Goal: Navigation & Orientation: Find specific page/section

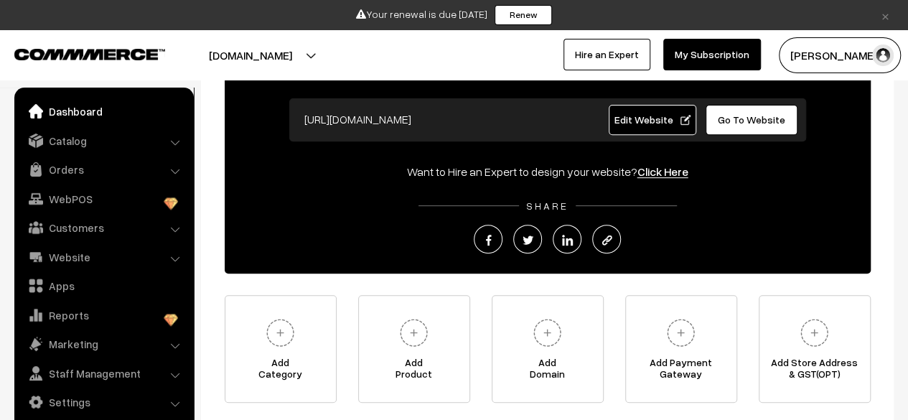
scroll to position [339, 0]
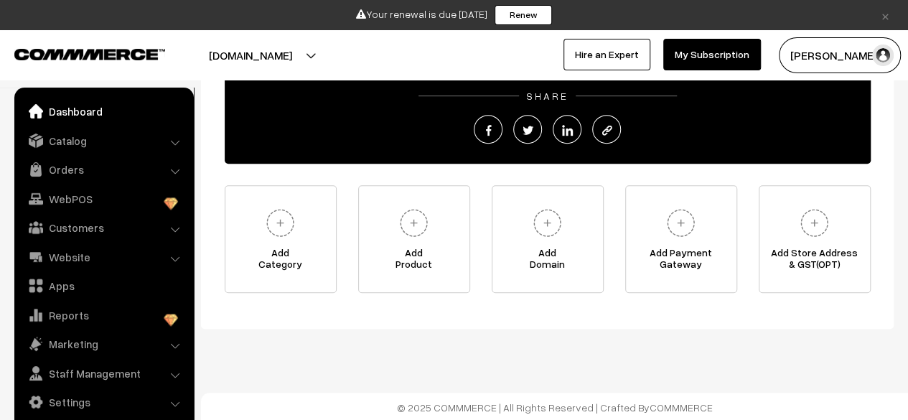
click at [176, 146] on li "Catalog Categories" at bounding box center [104, 141] width 172 height 26
click at [172, 143] on li "Catalog Categories" at bounding box center [104, 141] width 172 height 26
click at [266, 56] on button "[DOMAIN_NAME]" at bounding box center [251, 55] width 184 height 36
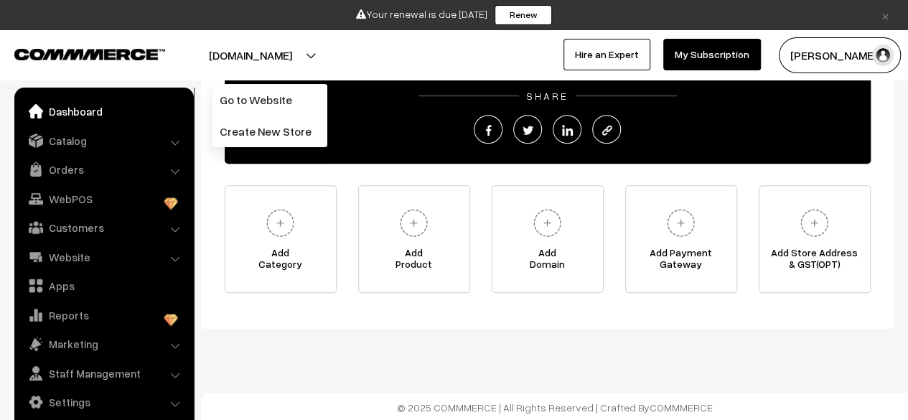
click at [289, 332] on div "frostactive.com is still pointing to outdated DNS records and is currently not …" at bounding box center [454, 41] width 908 height 761
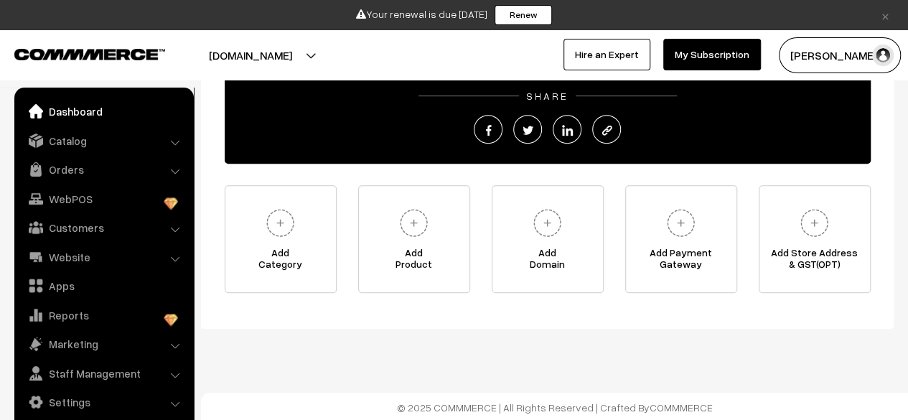
click at [530, 324] on div "Welcome to your Dashboard Create and Share Your Online Store https://frostactiv…" at bounding box center [547, 88] width 693 height 481
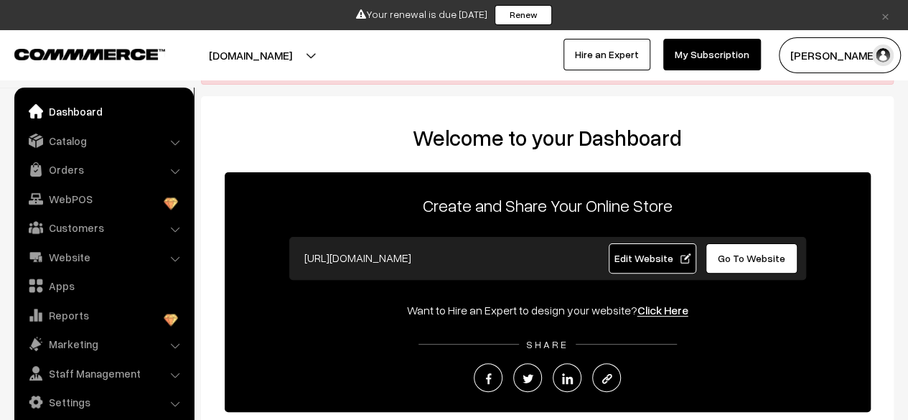
scroll to position [0, 0]
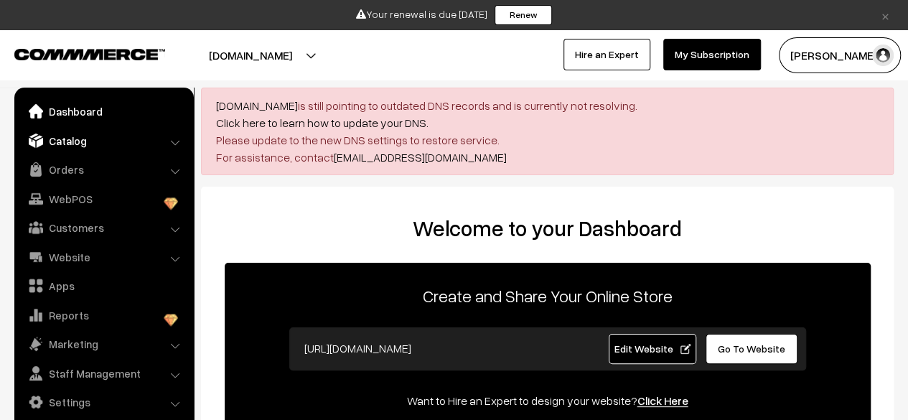
click at [81, 148] on link "Catalog" at bounding box center [103, 141] width 171 height 26
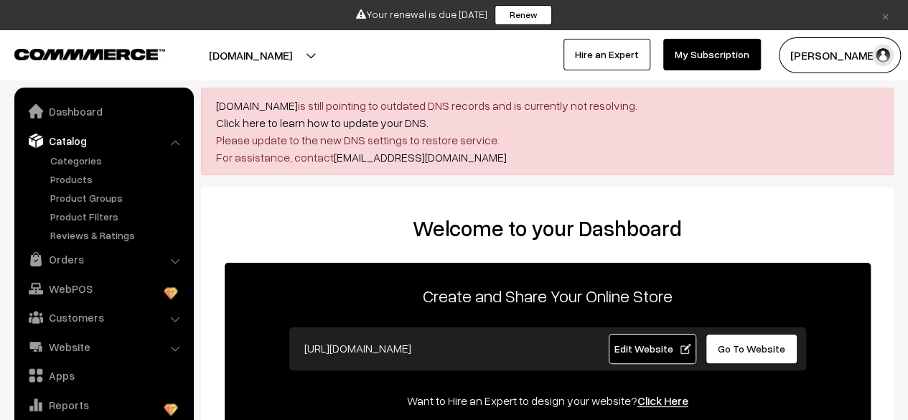
click at [312, 218] on h2 "Welcome to your Dashboard" at bounding box center [547, 228] width 664 height 26
click at [78, 185] on link "Products" at bounding box center [118, 179] width 142 height 15
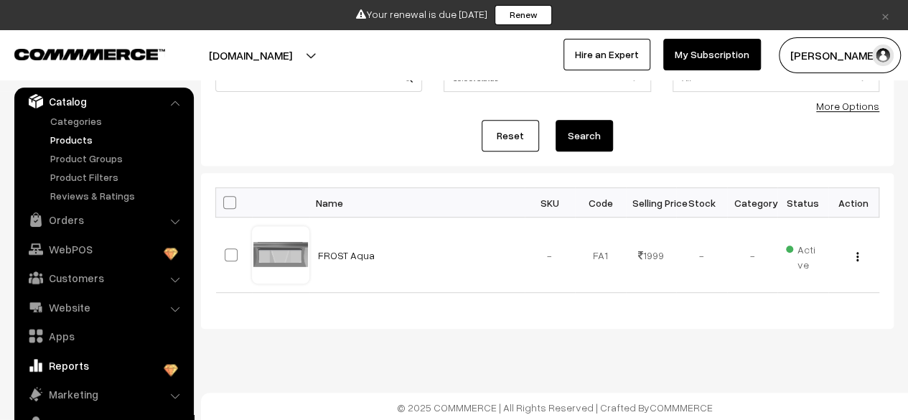
scroll to position [75, 0]
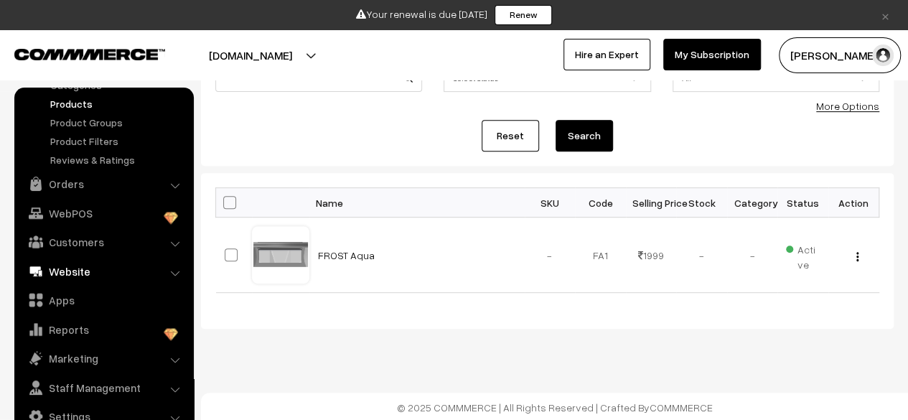
click at [118, 265] on link "Website" at bounding box center [103, 272] width 171 height 26
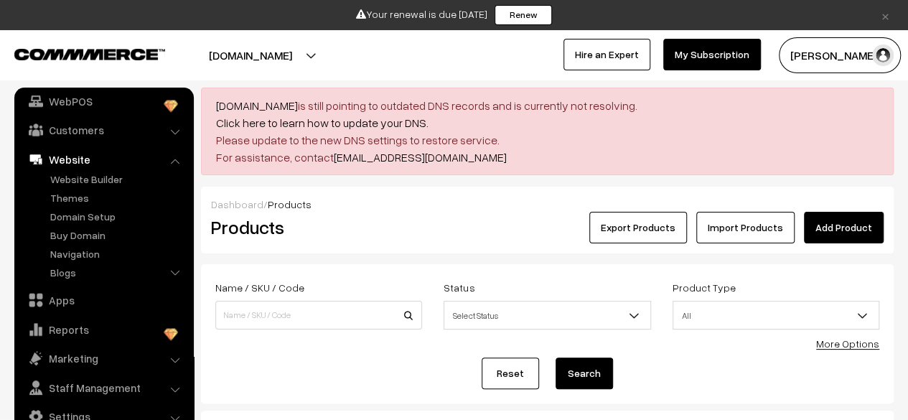
scroll to position [238, 0]
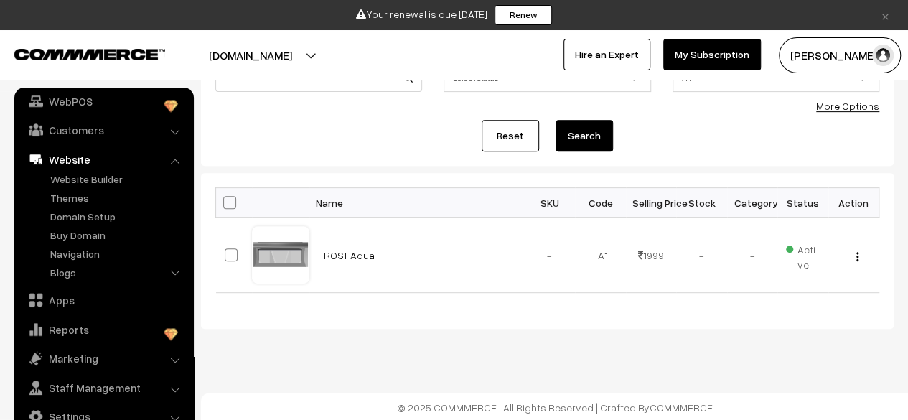
click at [552, 307] on div "Bulk Options Edit Products Update Inventory Make all Active Make all Inactive A…" at bounding box center [547, 251] width 693 height 156
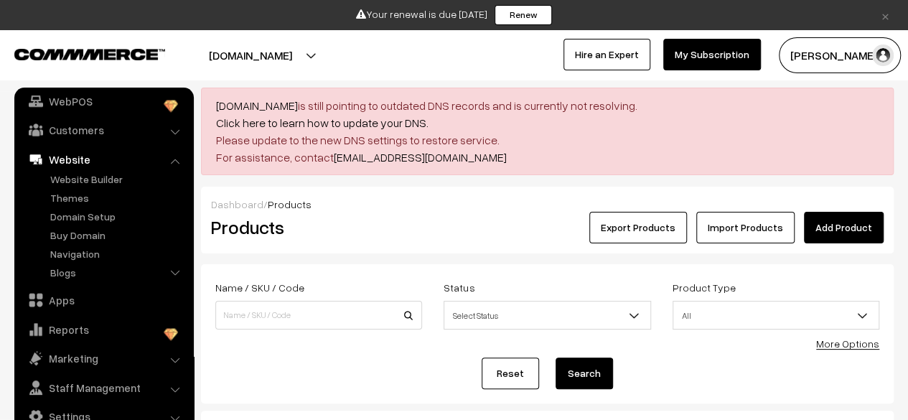
click at [499, 222] on div "Export Products Import Products Add Product" at bounding box center [663, 228] width 442 height 32
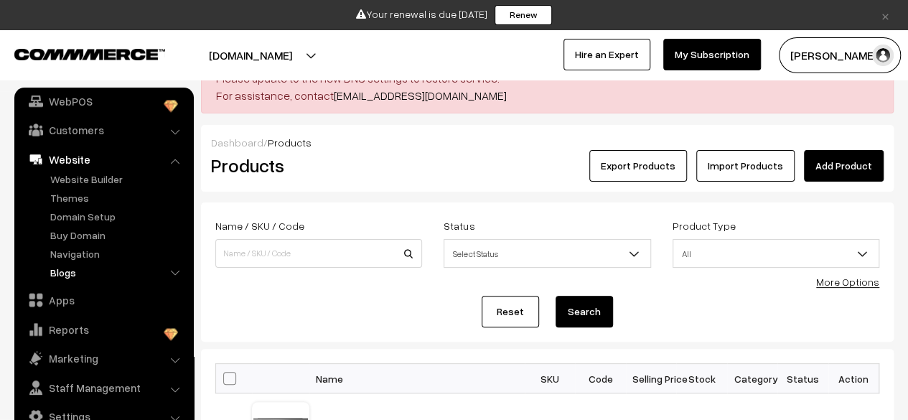
scroll to position [80, 0]
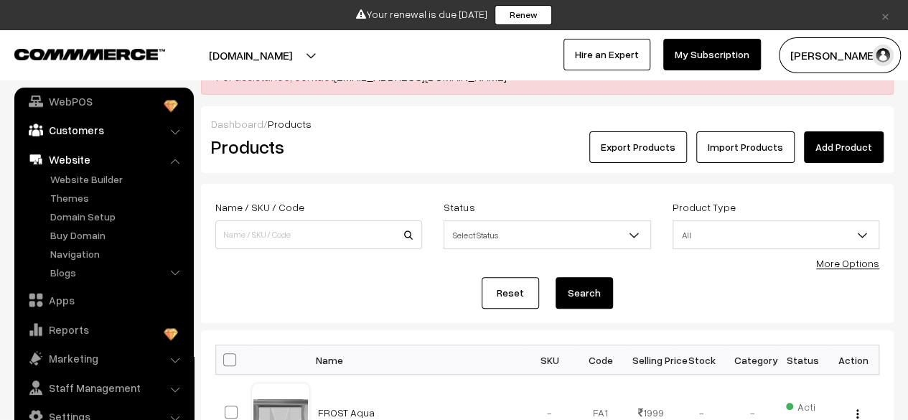
click at [90, 128] on link "Customers" at bounding box center [103, 130] width 171 height 26
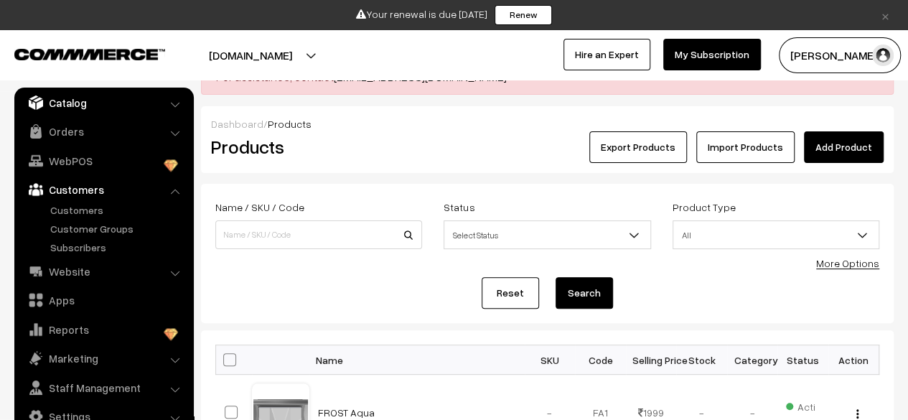
click at [83, 98] on link "Catalog" at bounding box center [103, 103] width 171 height 26
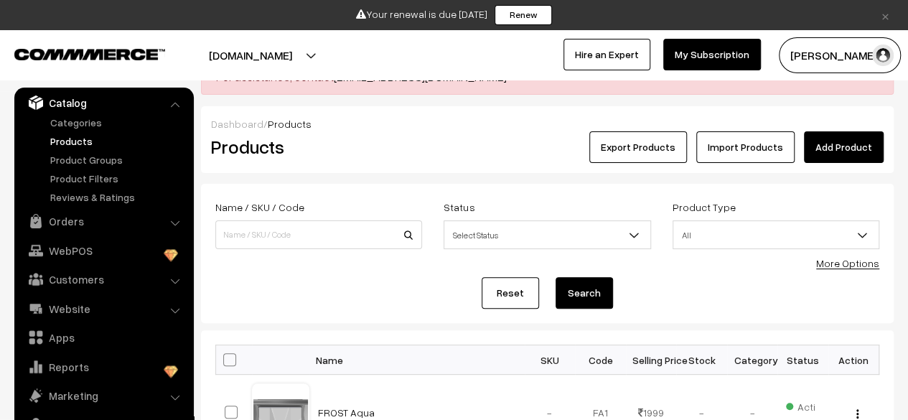
click at [67, 141] on link "Products" at bounding box center [118, 141] width 142 height 15
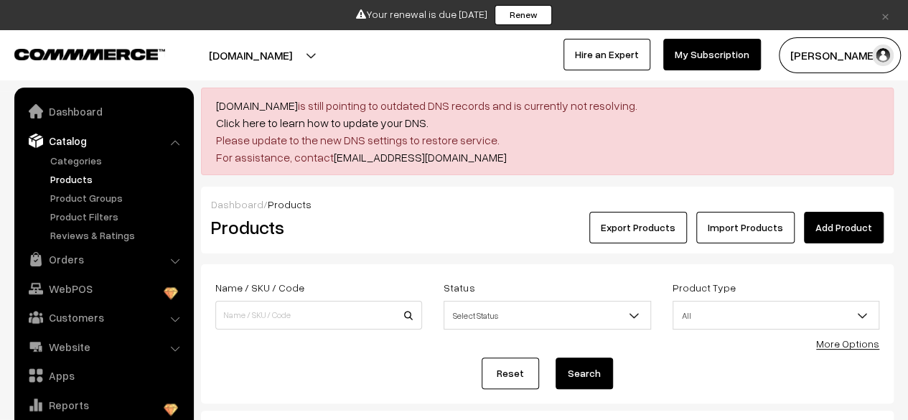
scroll to position [39, 0]
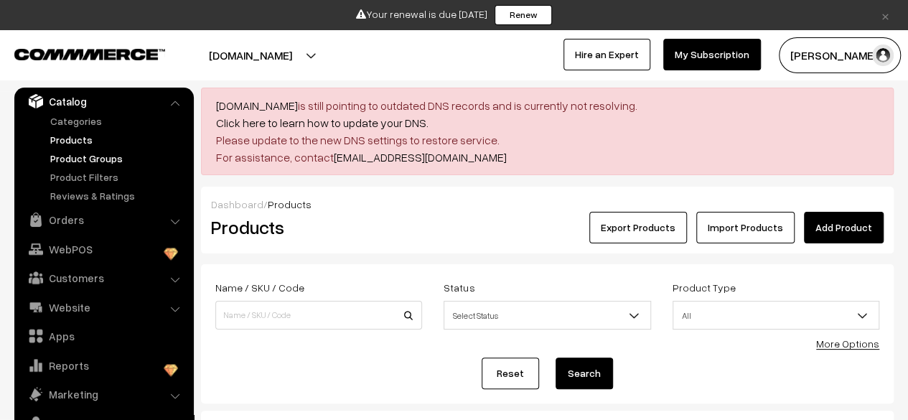
click at [91, 162] on link "Product Groups" at bounding box center [118, 158] width 142 height 15
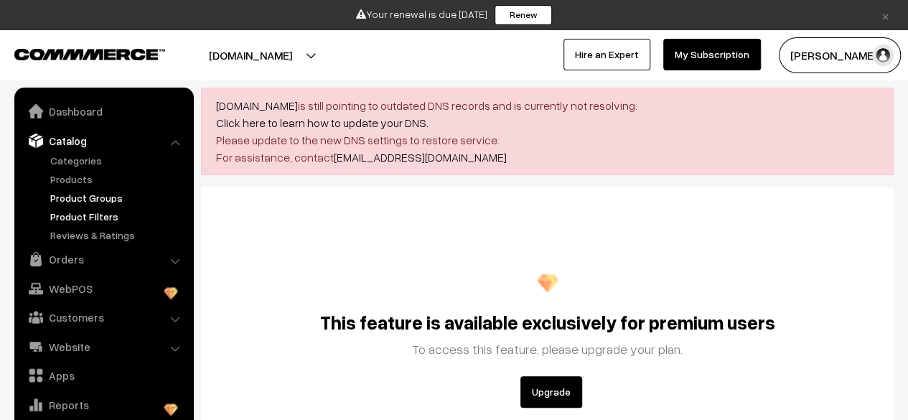
scroll to position [39, 0]
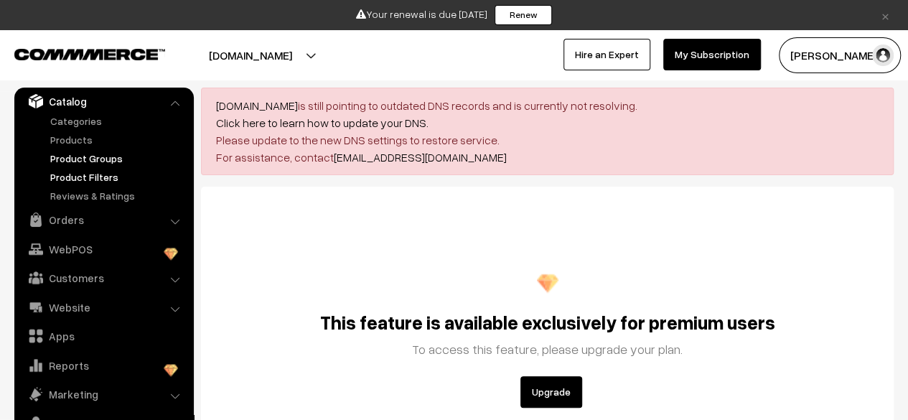
click at [93, 178] on link "Product Filters" at bounding box center [118, 176] width 142 height 15
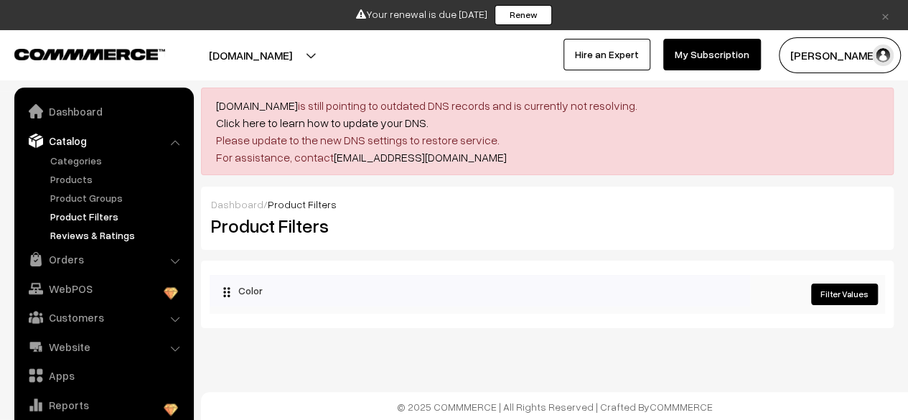
scroll to position [39, 0]
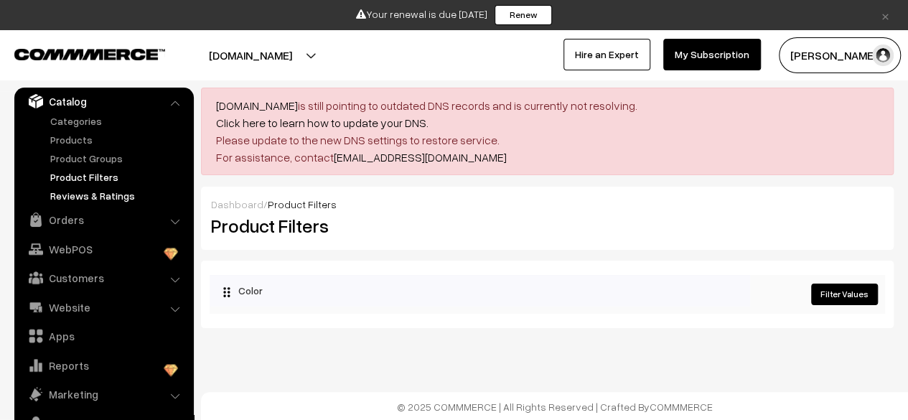
click at [98, 198] on link "Reviews & Ratings" at bounding box center [118, 195] width 142 height 15
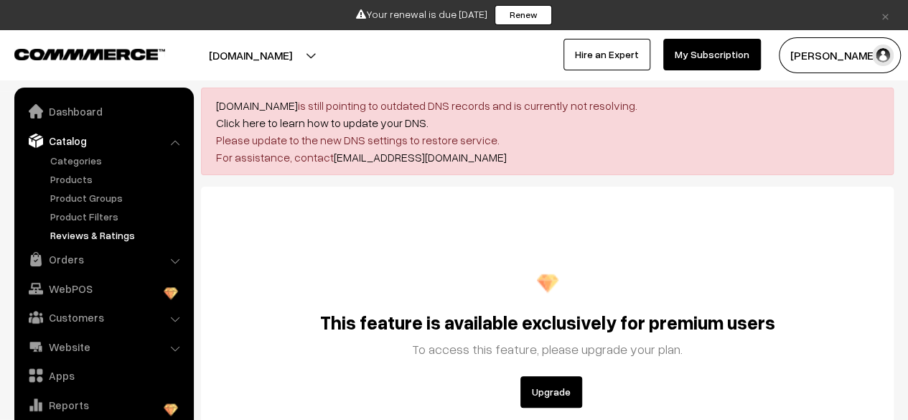
scroll to position [39, 0]
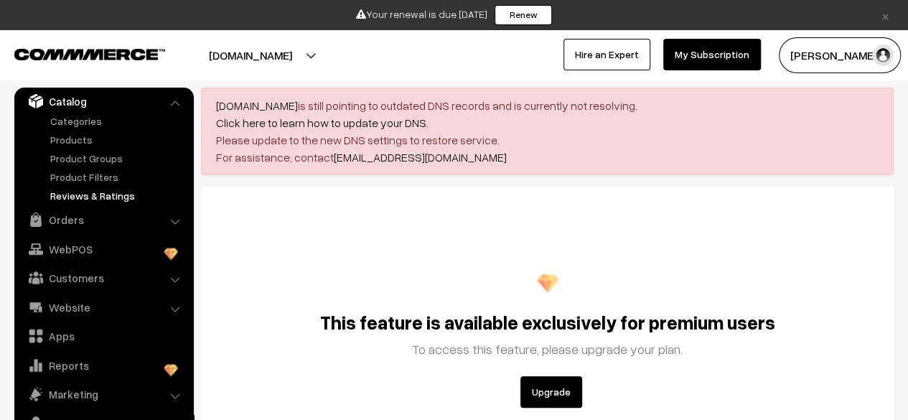
click at [543, 243] on div "This feature is available exclusively for premium users To access this feature,…" at bounding box center [547, 322] width 693 height 271
click at [544, 241] on div "This feature is available exclusively for premium users To access this feature,…" at bounding box center [547, 322] width 693 height 271
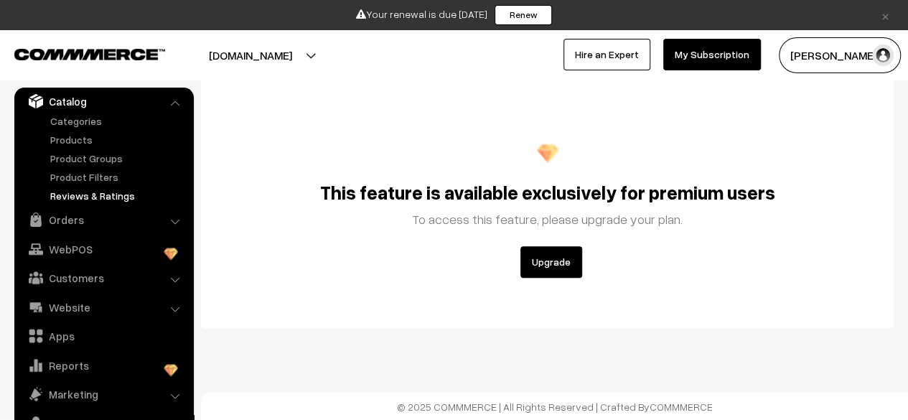
scroll to position [0, 0]
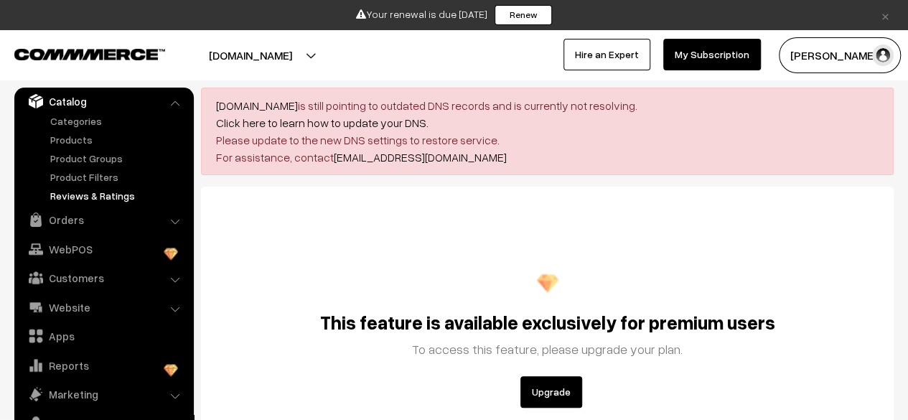
click at [498, 228] on div "This feature is available exclusively for premium users To access this feature,…" at bounding box center [547, 322] width 693 height 271
